Goal: Task Accomplishment & Management: Use online tool/utility

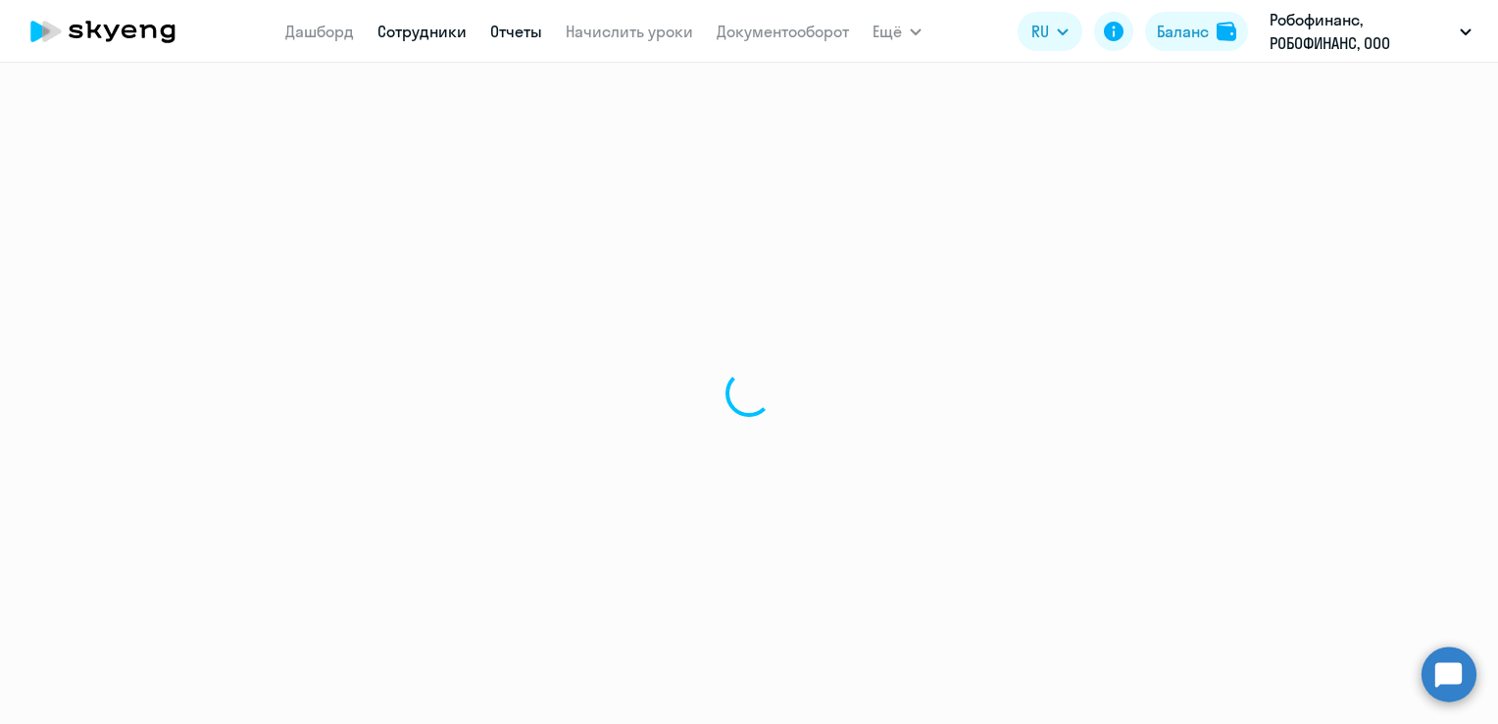
select select "30"
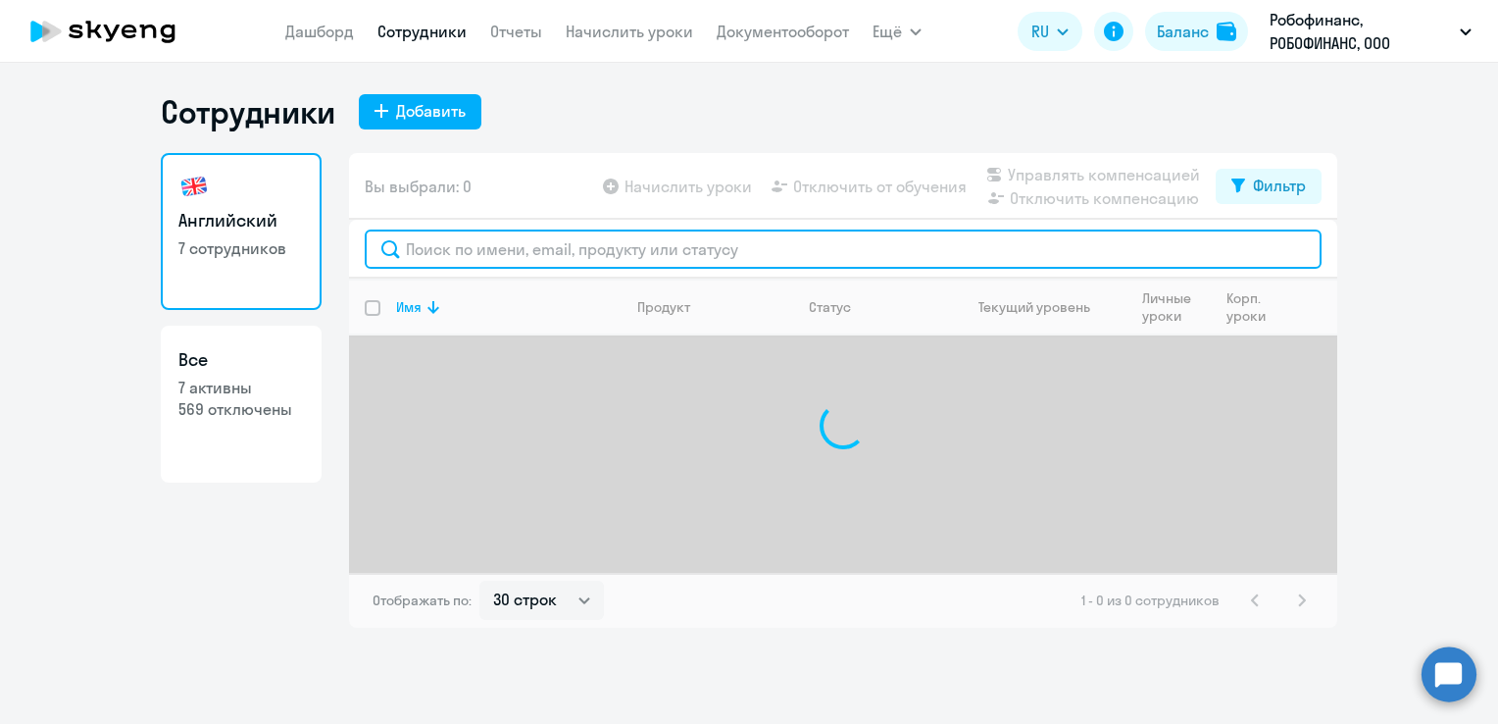
click at [541, 251] on input "text" at bounding box center [843, 248] width 957 height 39
type input "j"
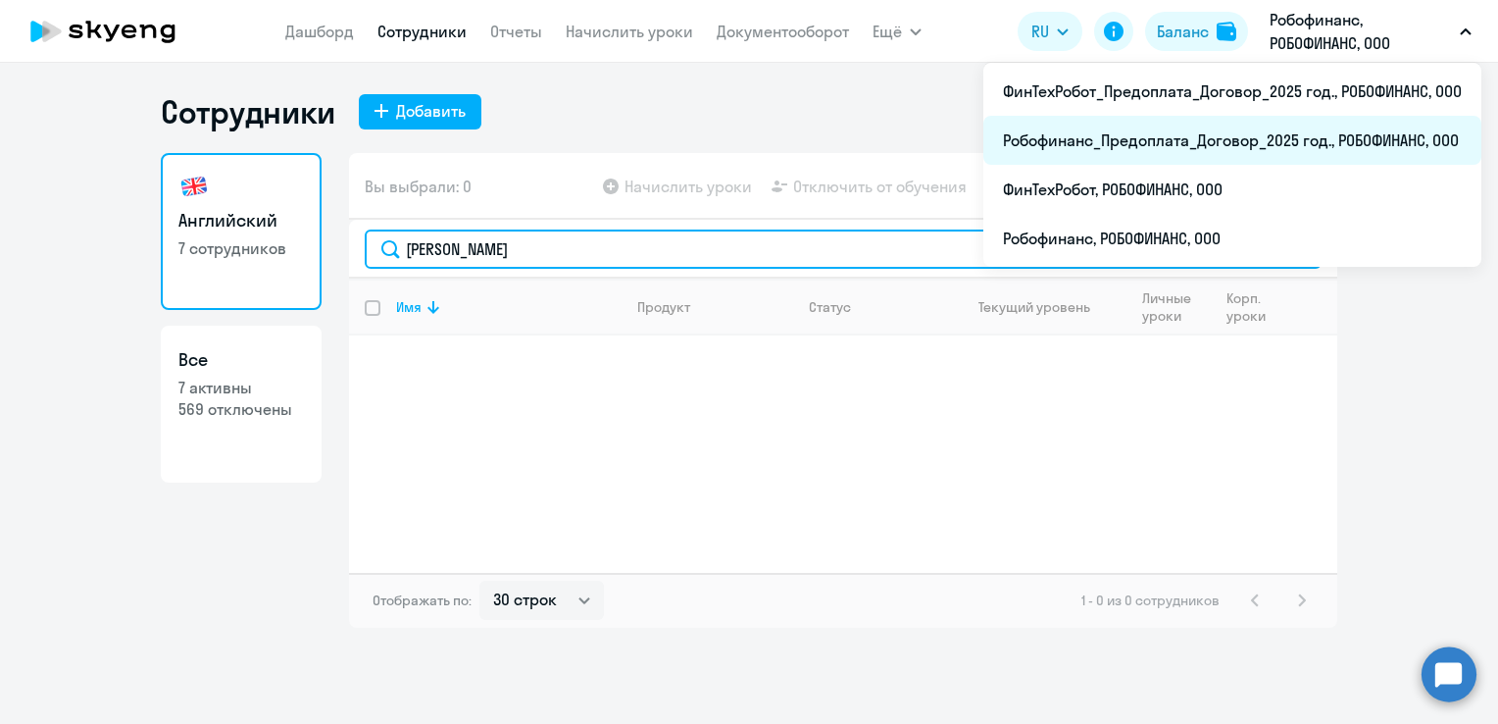
type input "[PERSON_NAME]"
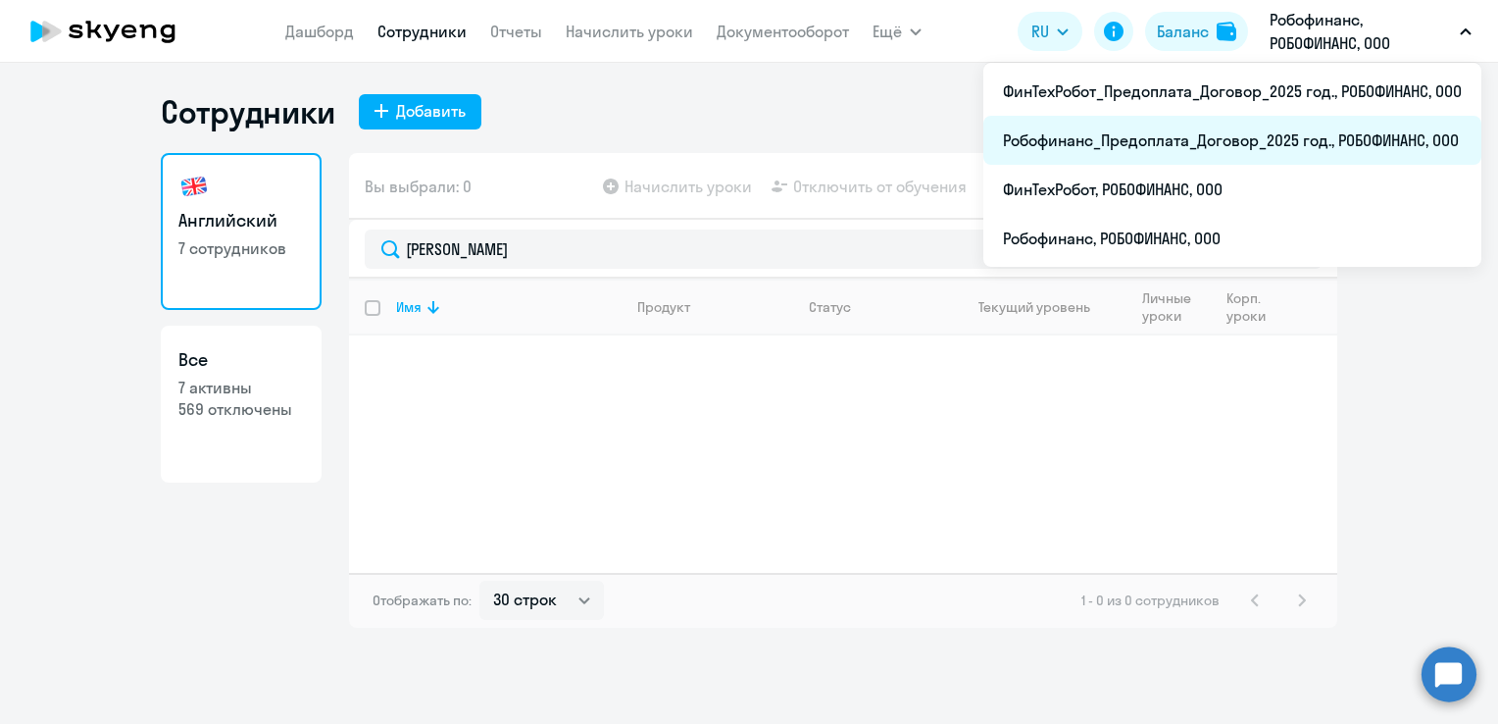
click at [1220, 125] on li "Робофинанс_Предоплата_Договор_2025 год., РОБОФИНАНС, ООО" at bounding box center [1232, 140] width 498 height 49
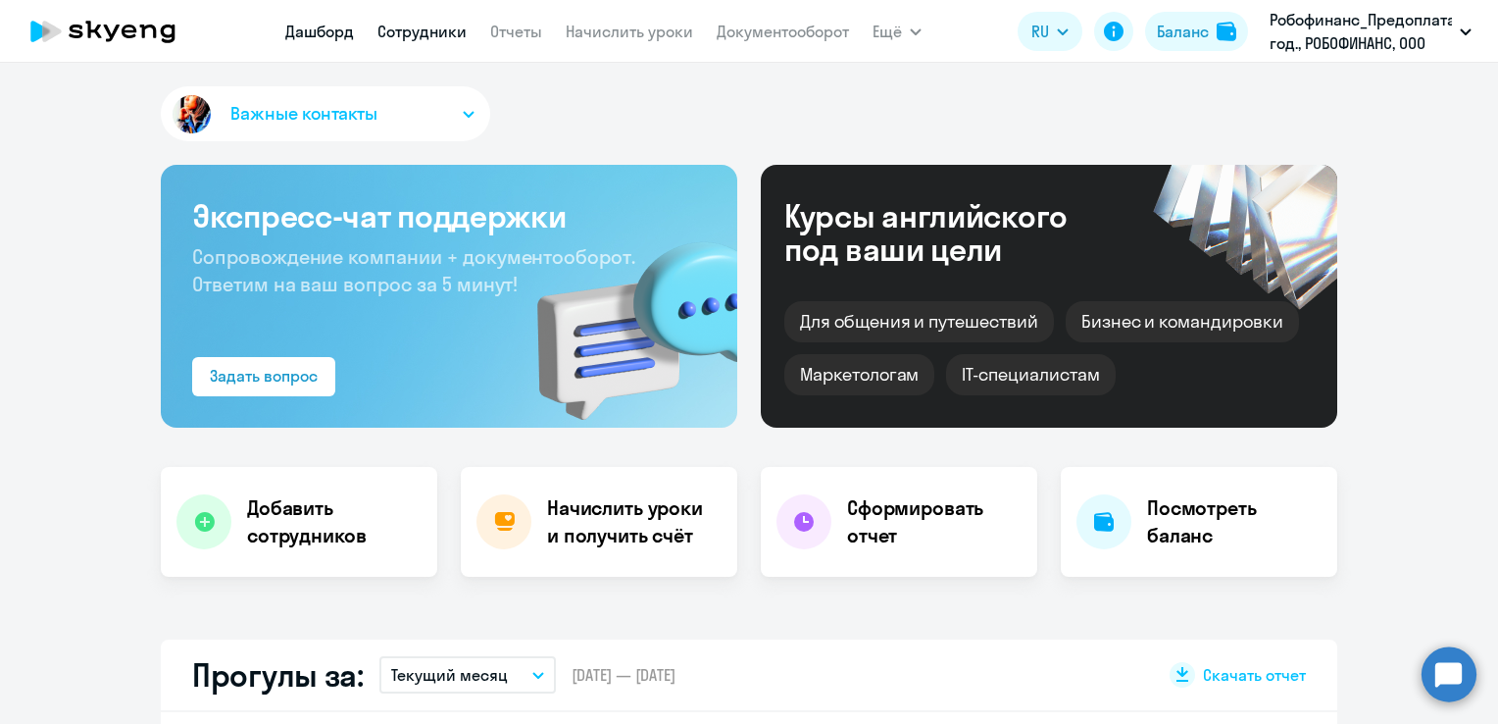
click at [415, 29] on link "Сотрудники" at bounding box center [421, 32] width 89 height 20
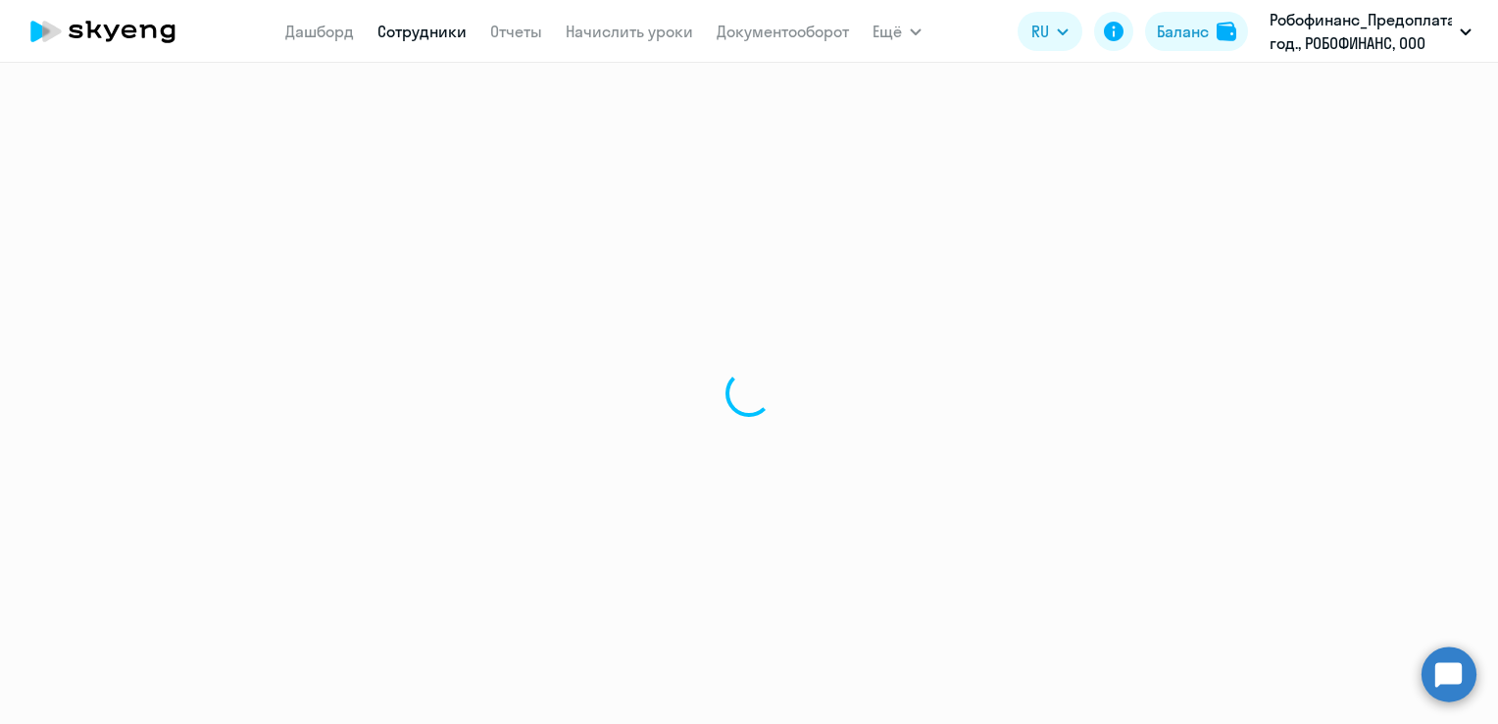
select select "30"
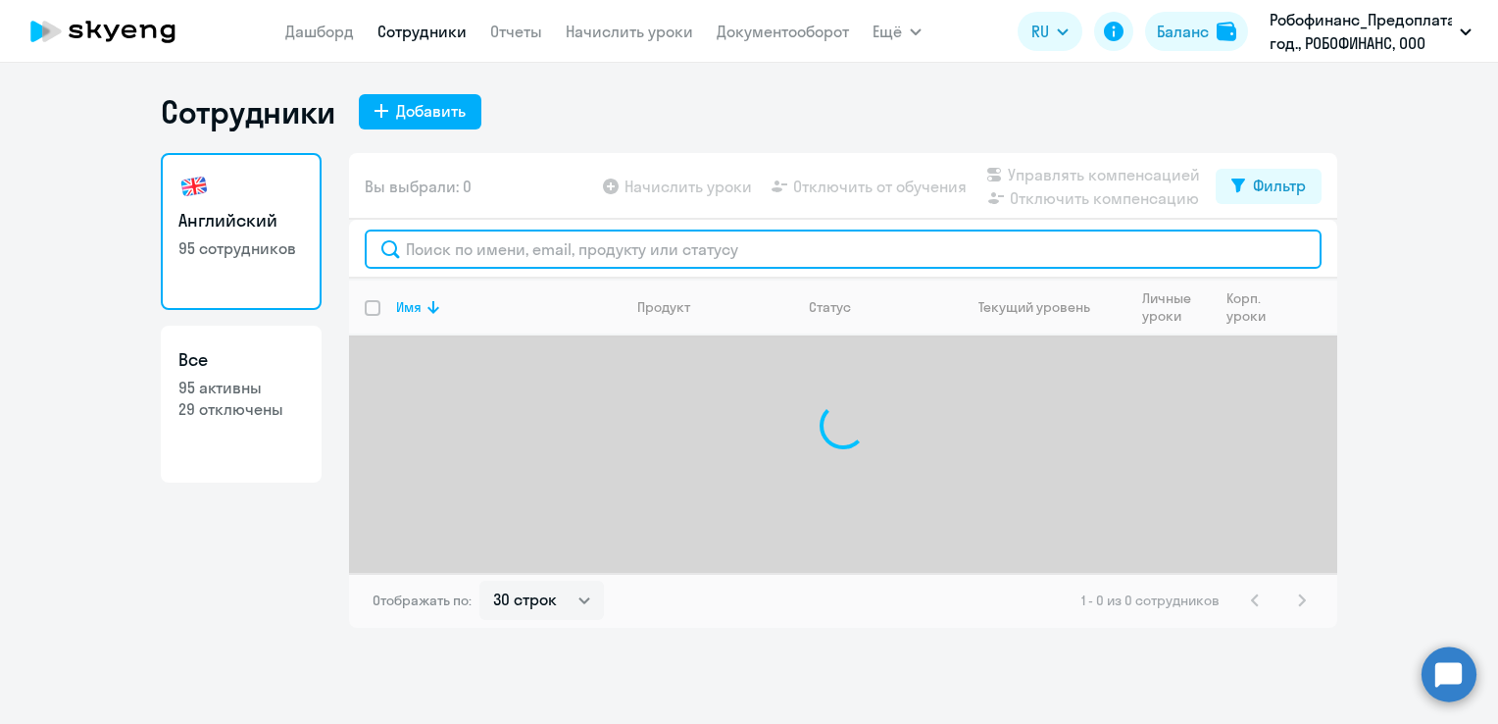
drag, startPoint x: 513, startPoint y: 241, endPoint x: 513, endPoint y: 226, distance: 14.7
click at [513, 241] on input "text" at bounding box center [843, 248] width 957 height 39
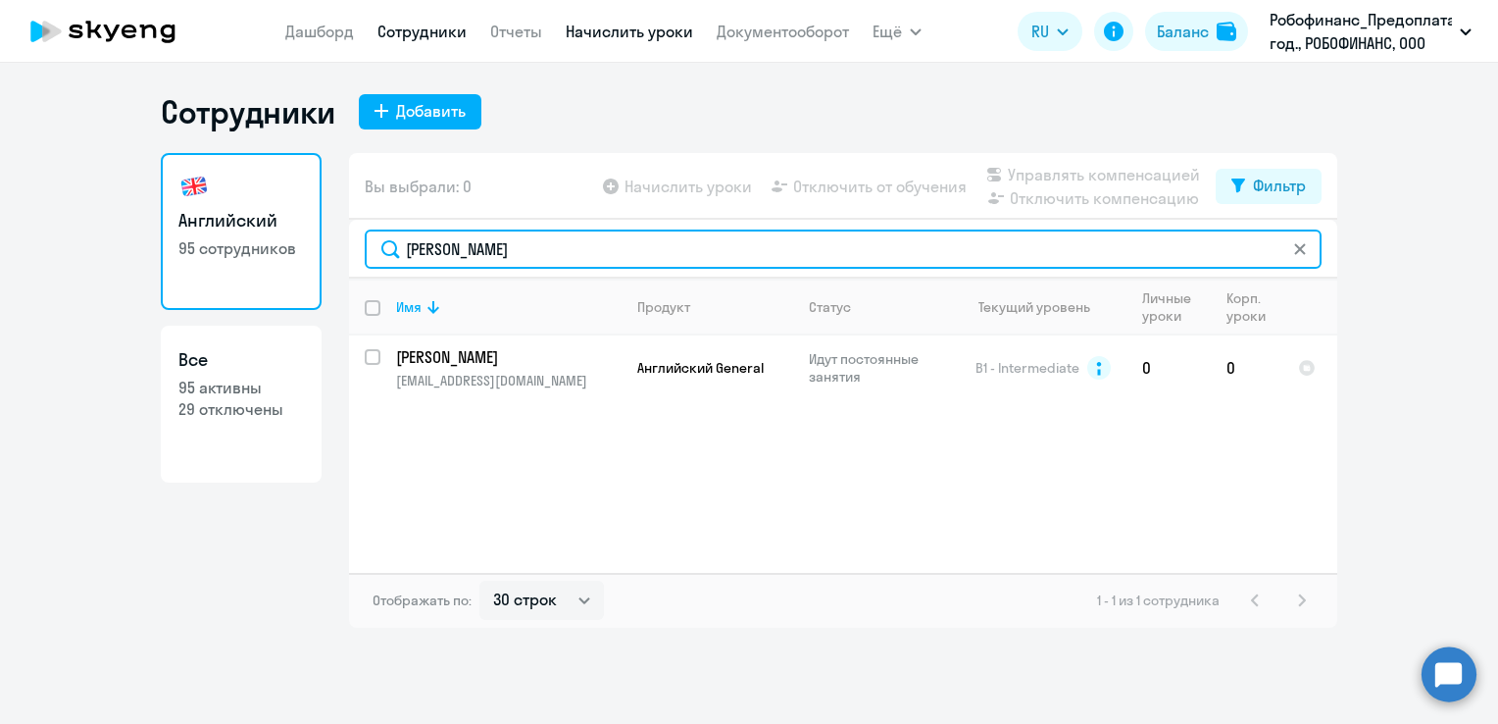
type input "[PERSON_NAME]"
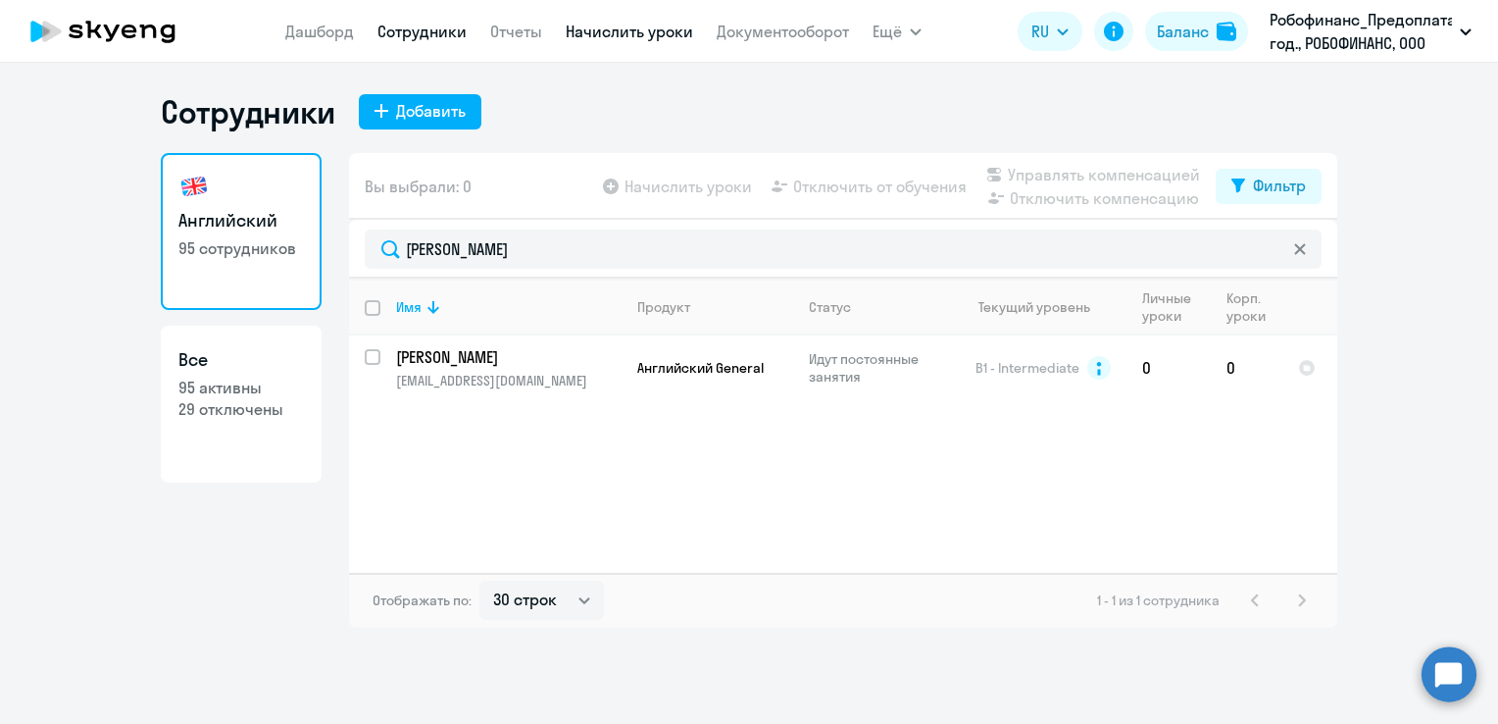
click at [628, 33] on link "Начислить уроки" at bounding box center [629, 32] width 127 height 20
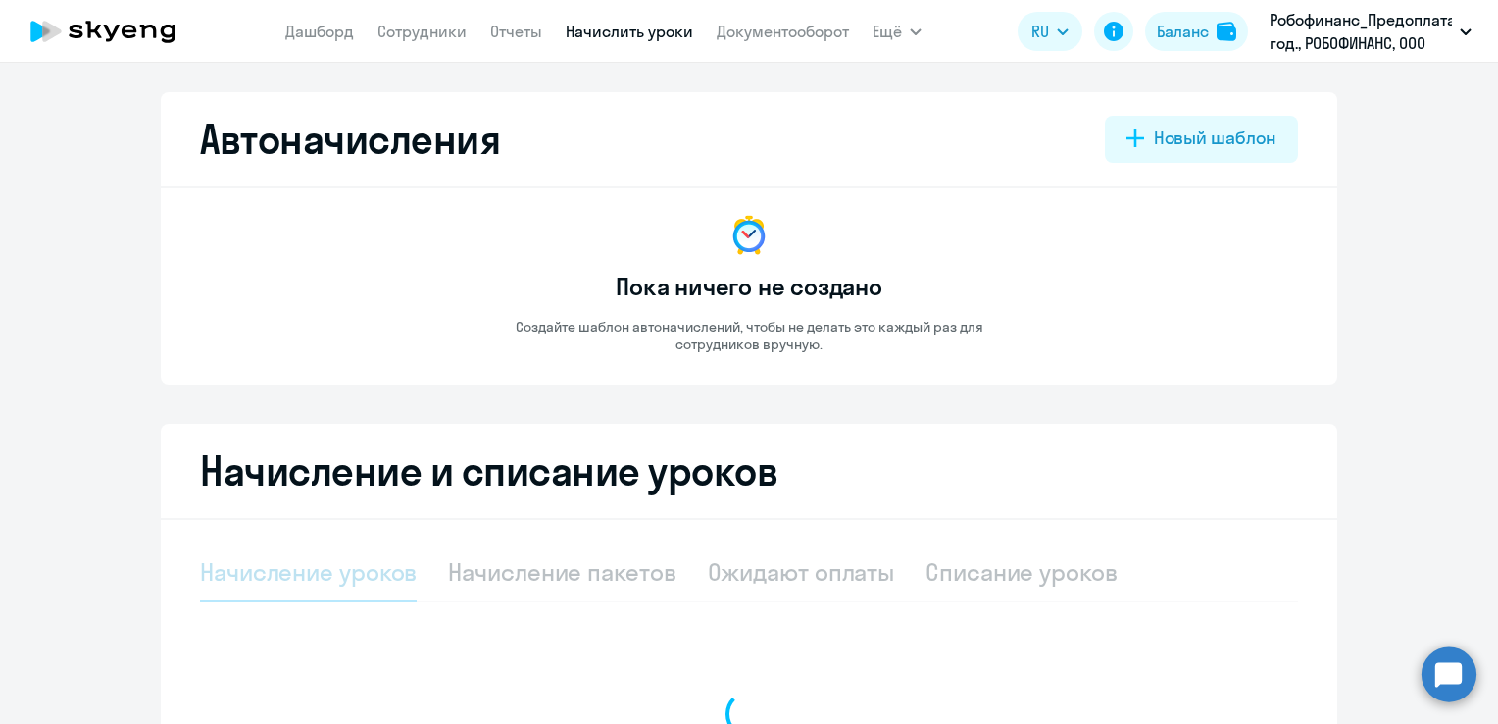
select select "10"
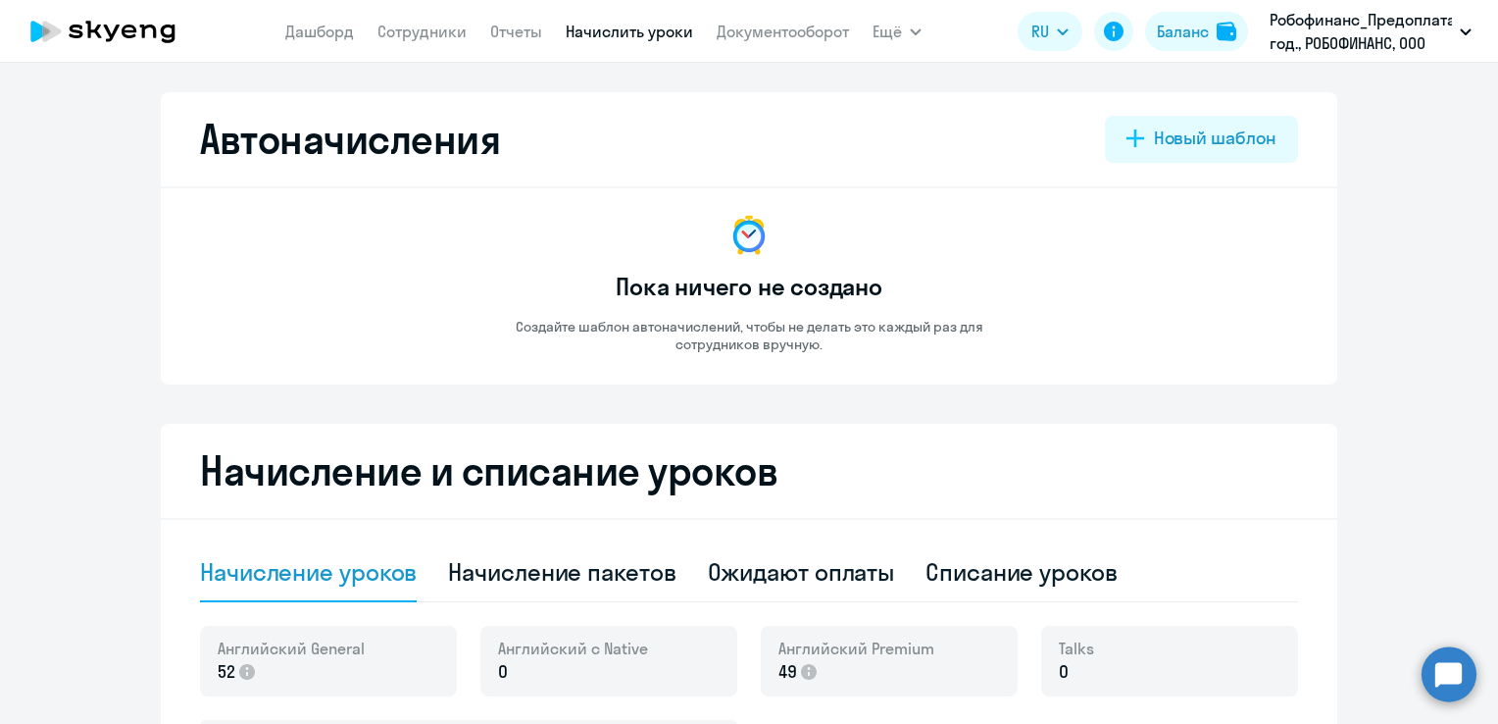
scroll to position [294, 0]
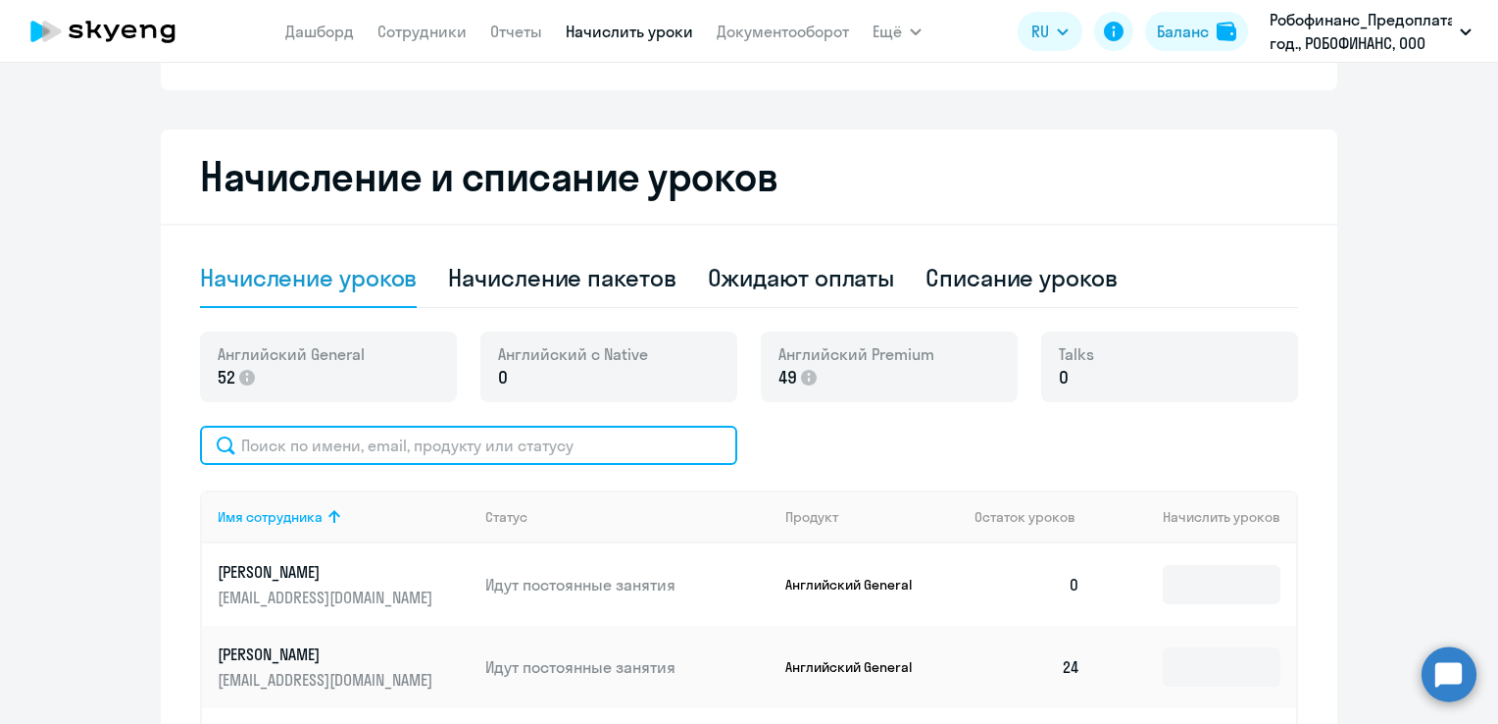
drag, startPoint x: 539, startPoint y: 449, endPoint x: 527, endPoint y: 473, distance: 26.8
click at [542, 445] on input "text" at bounding box center [468, 445] width 537 height 39
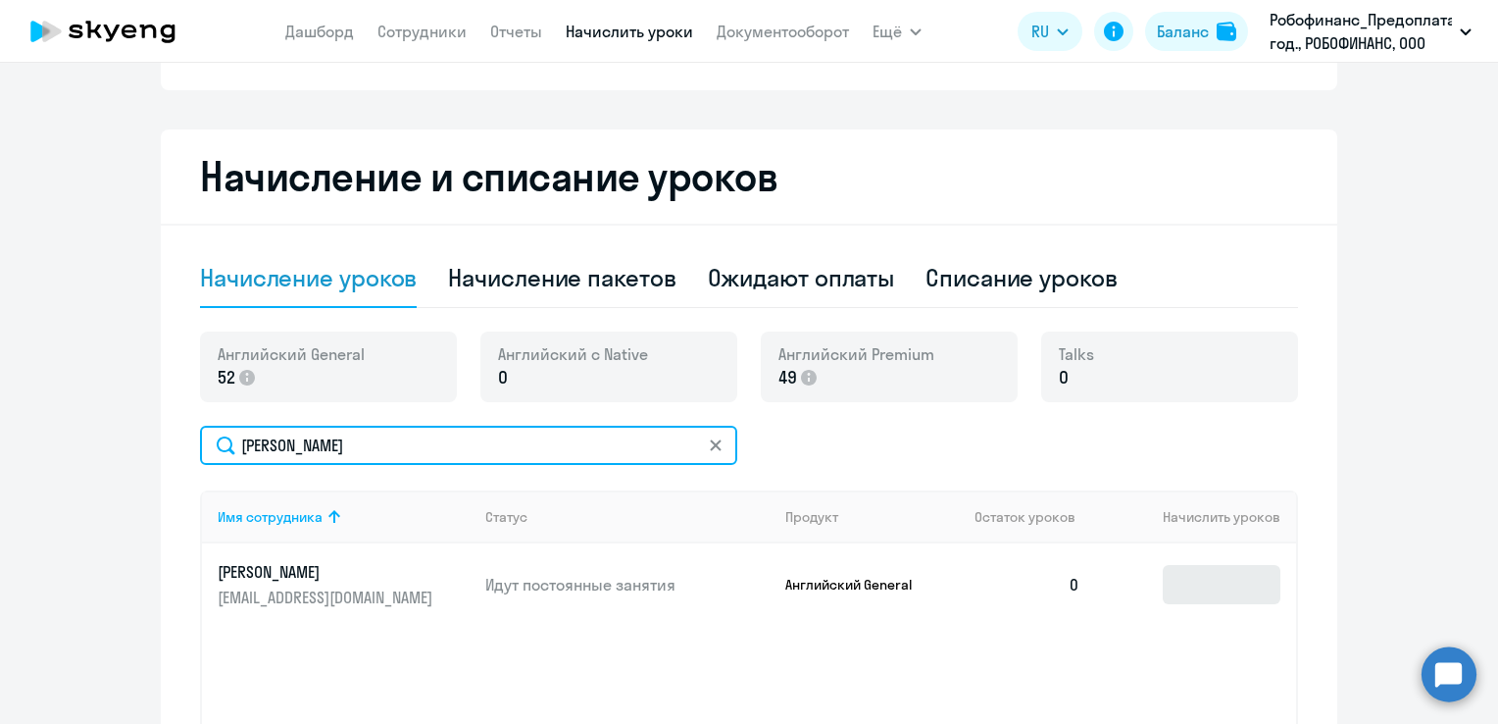
type input "[PERSON_NAME]"
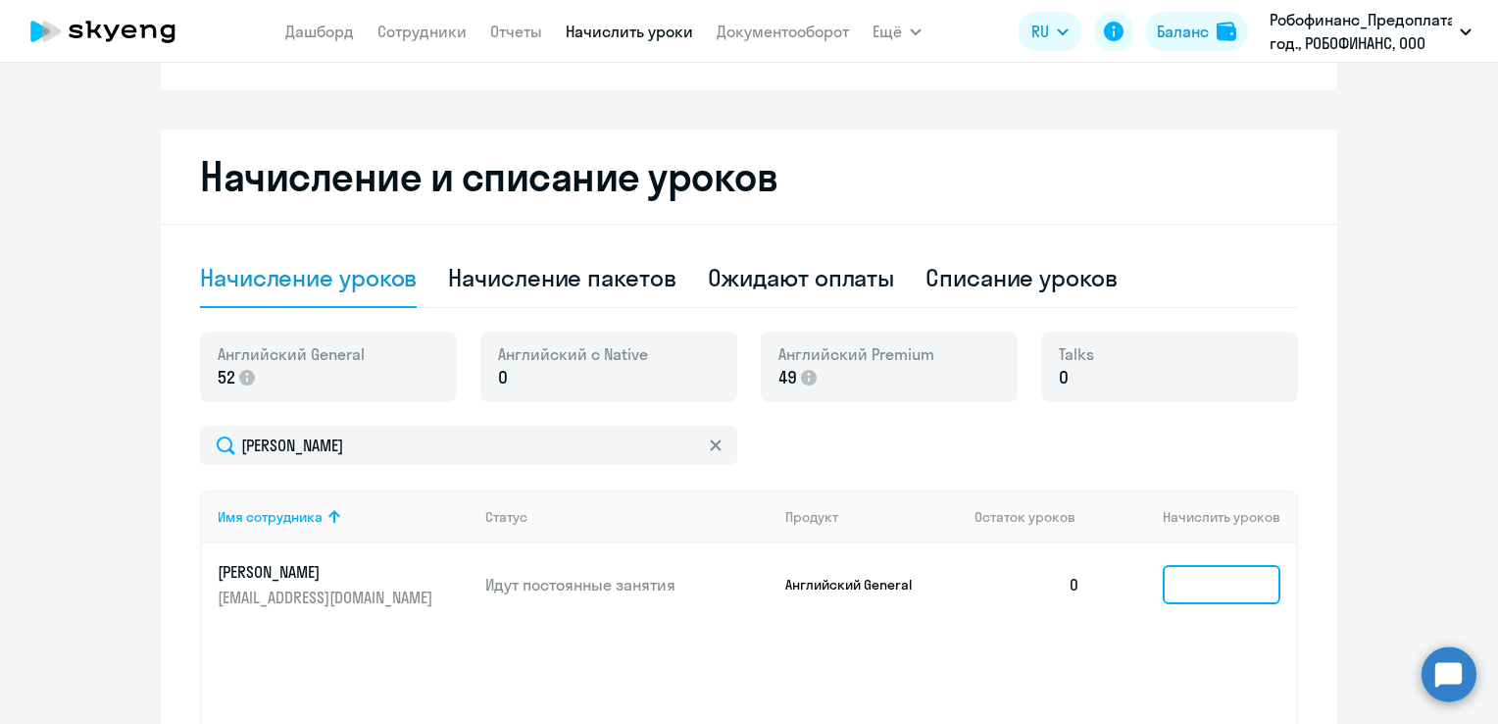
click at [1210, 587] on input at bounding box center [1222, 584] width 118 height 39
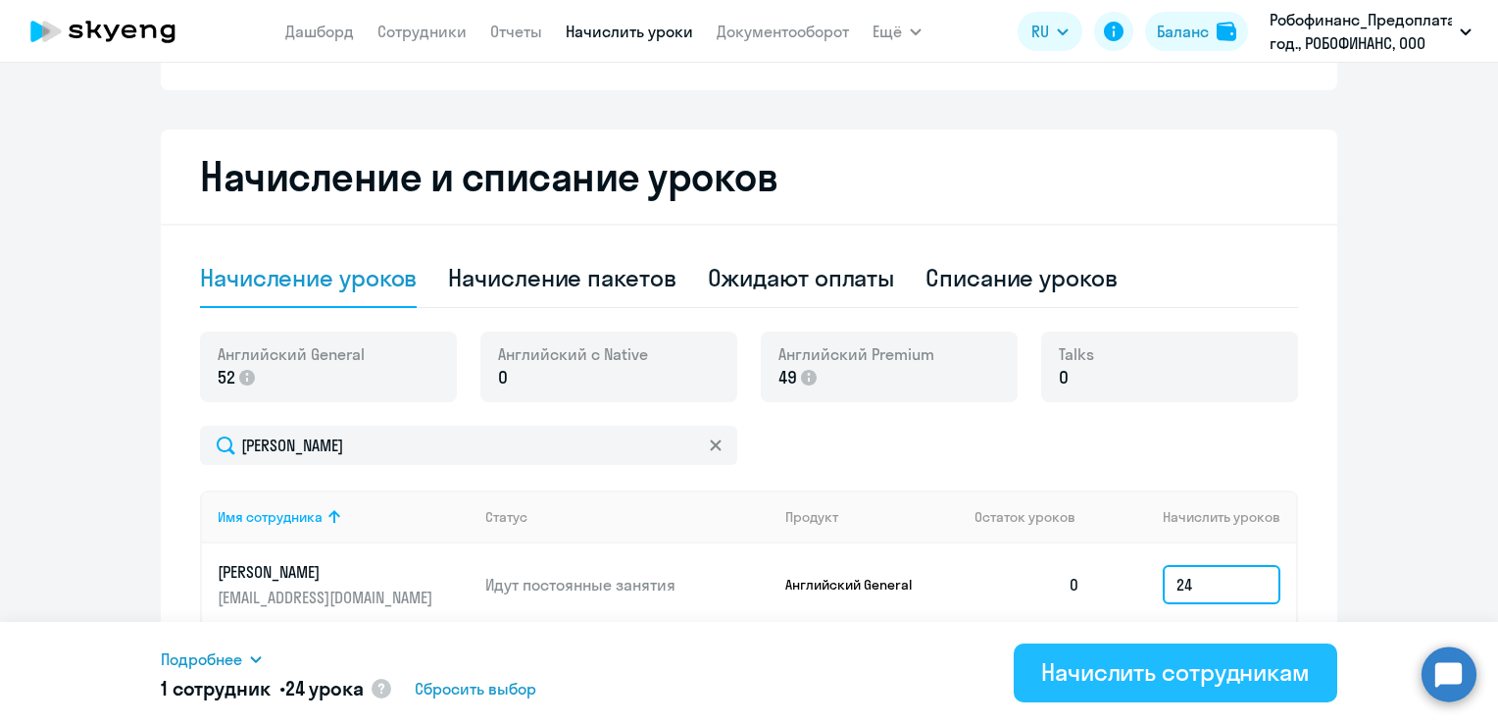
type input "24"
click at [1214, 669] on div "Начислить сотрудникам" at bounding box center [1175, 671] width 269 height 31
